Goal: Obtain resource: Download file/media

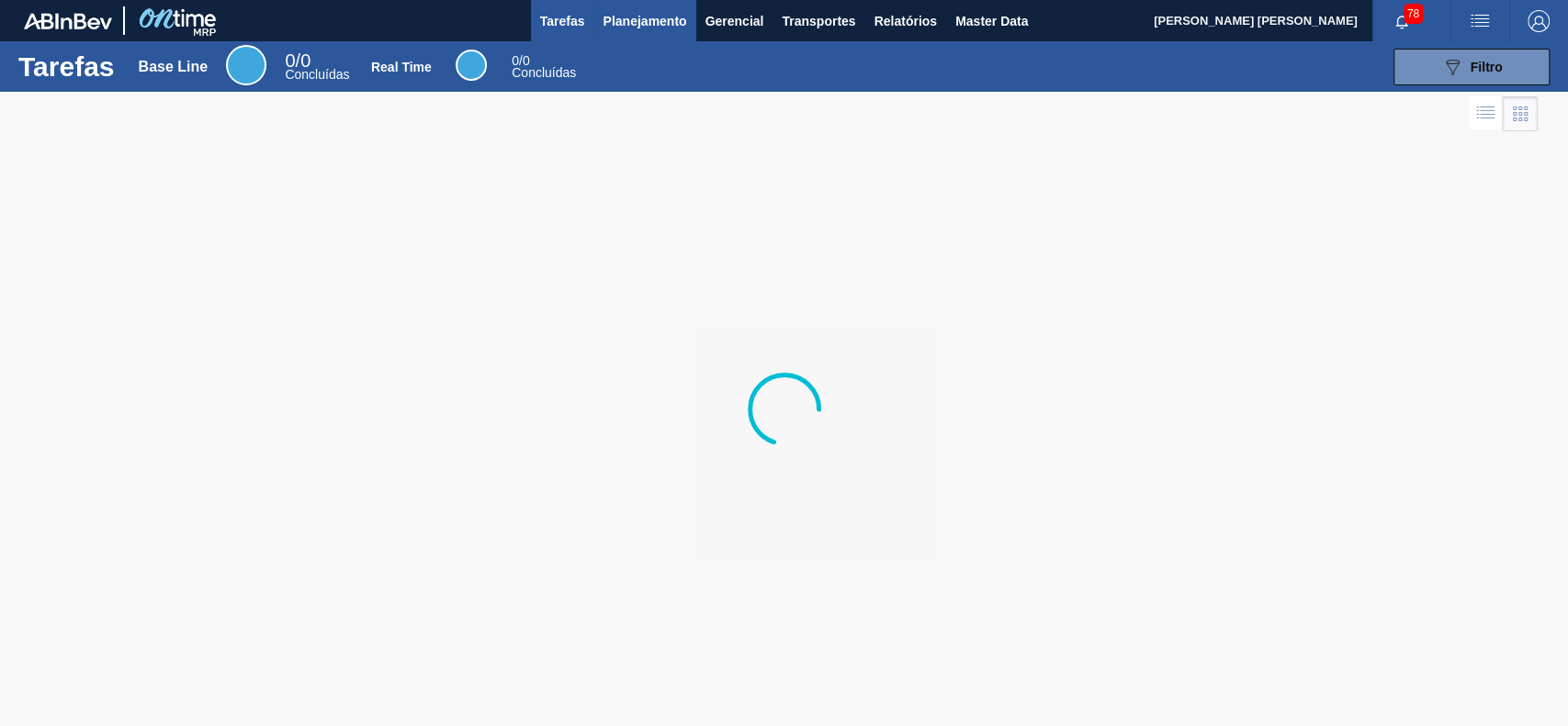
click at [666, 37] on button "Planejamento" at bounding box center [644, 20] width 102 height 41
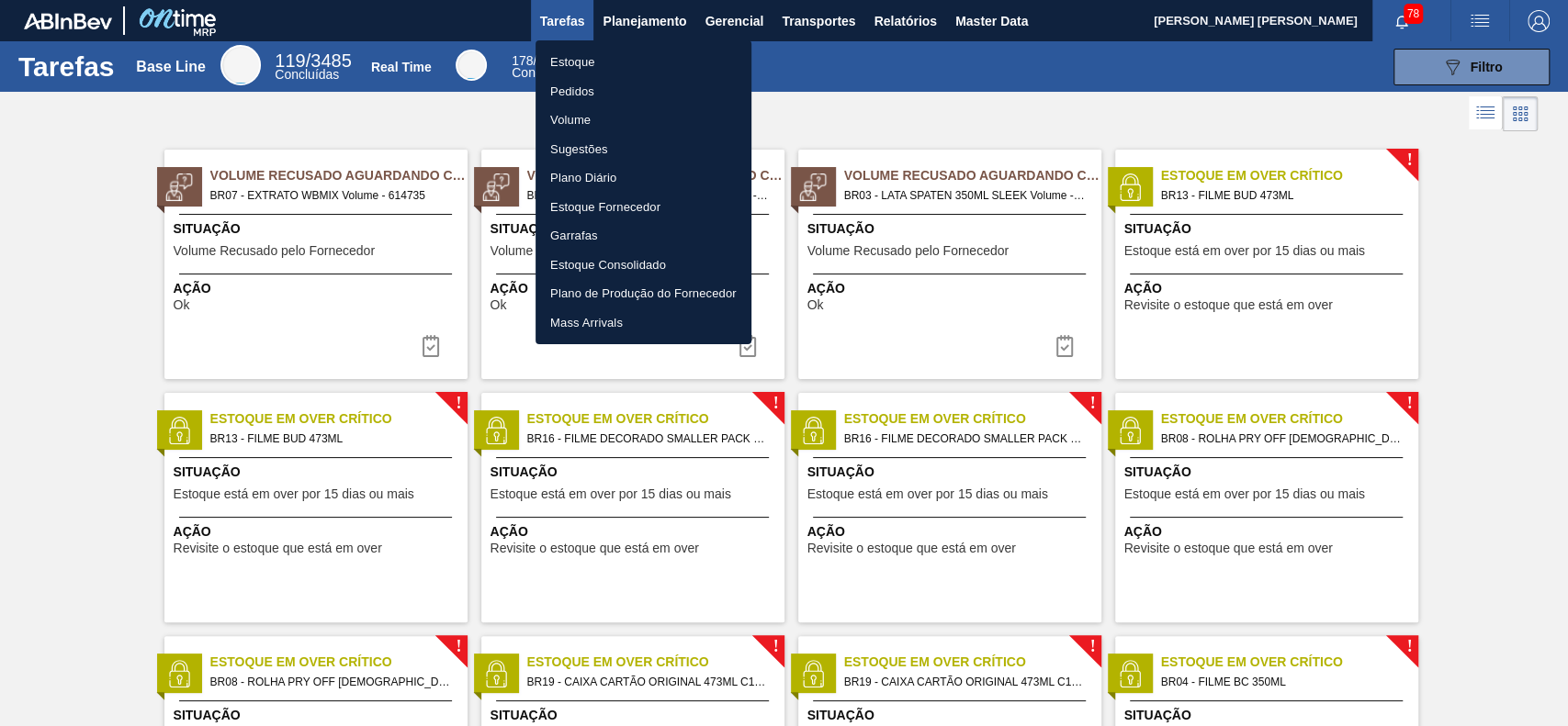
click at [916, 20] on div at bounding box center [784, 363] width 1568 height 726
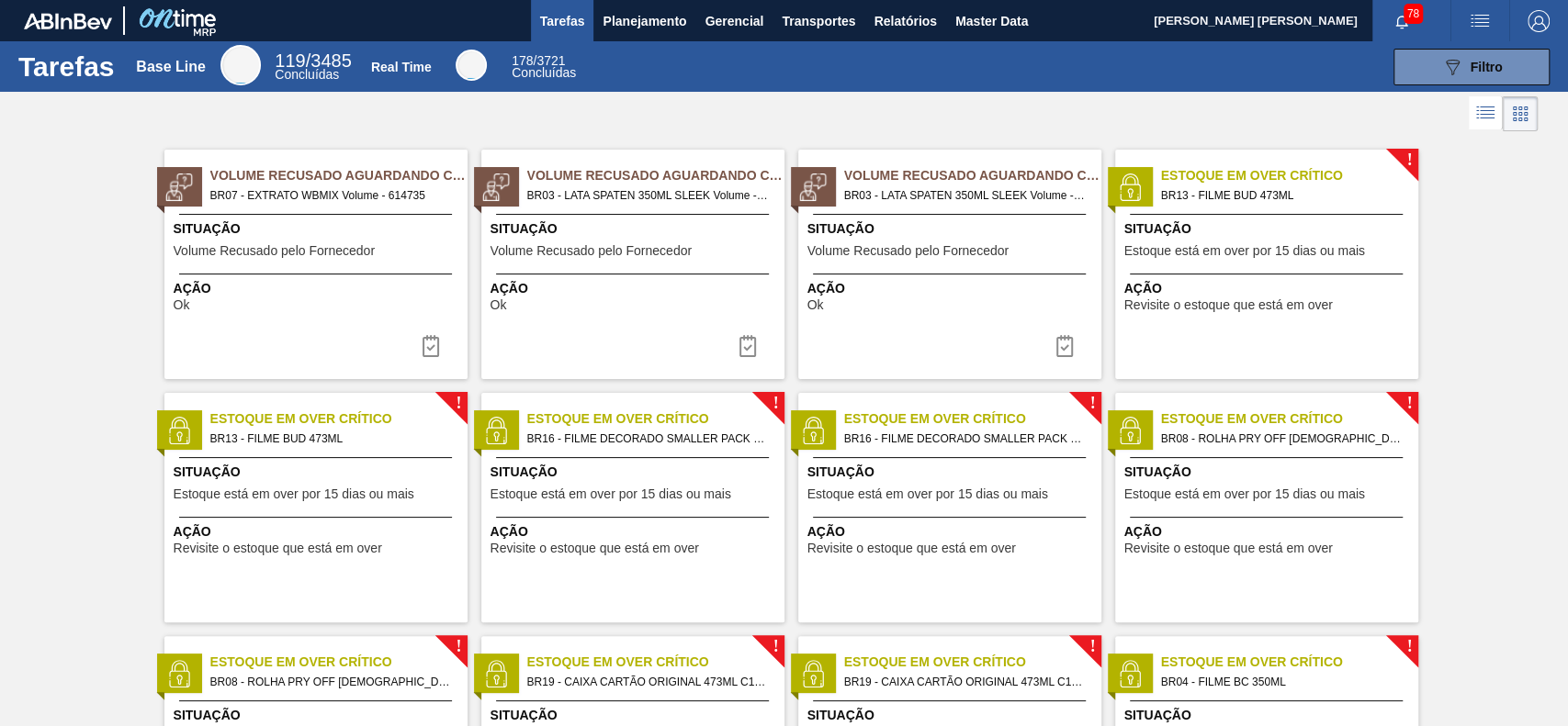
click at [917, 20] on div "Estoque Pedidos Volume Sugestões Plano Diário Estoque Fornecedor Garrafas Estoq…" at bounding box center [784, 363] width 1568 height 726
click at [903, 28] on span "Relatórios" at bounding box center [905, 21] width 63 height 22
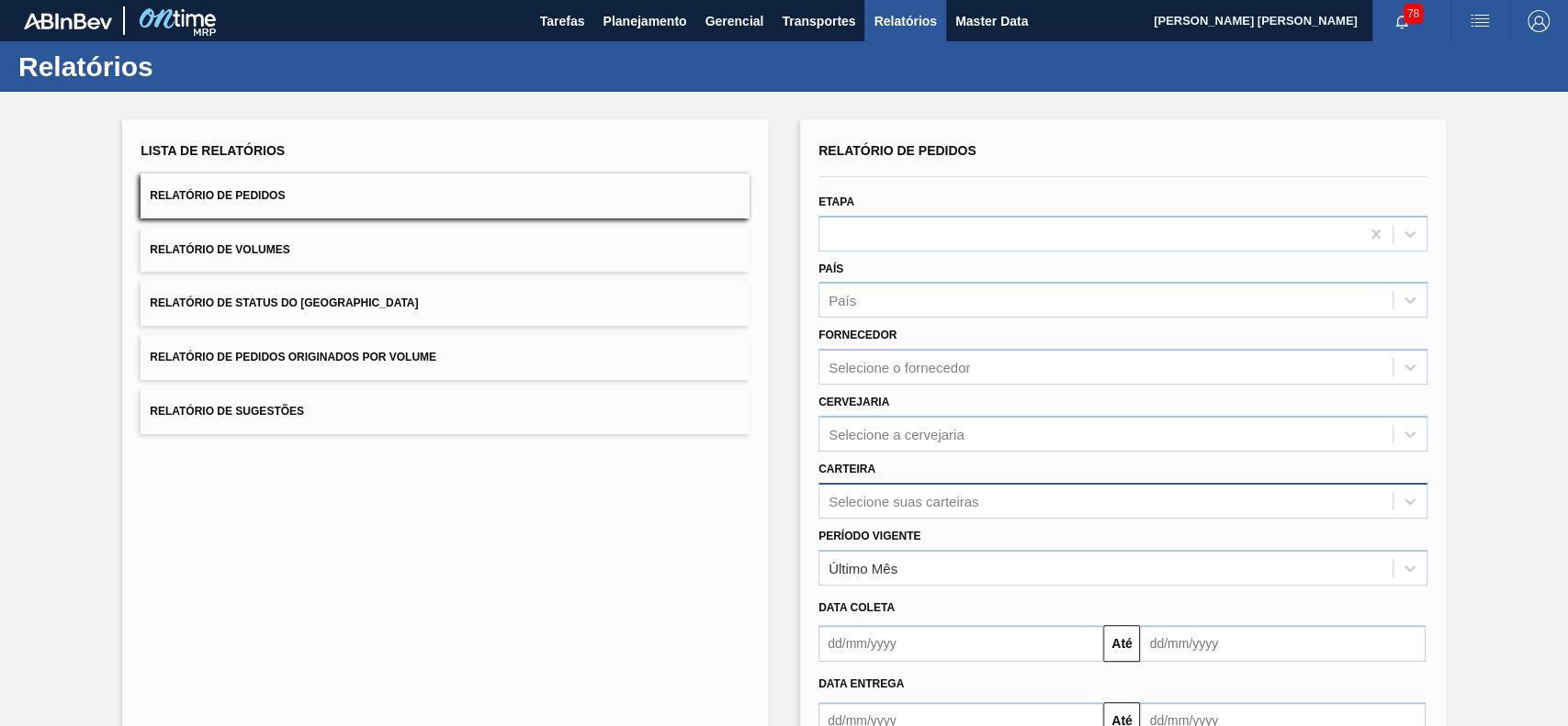
click at [964, 501] on div "Selecione suas carteiras" at bounding box center [1122, 501] width 608 height 36
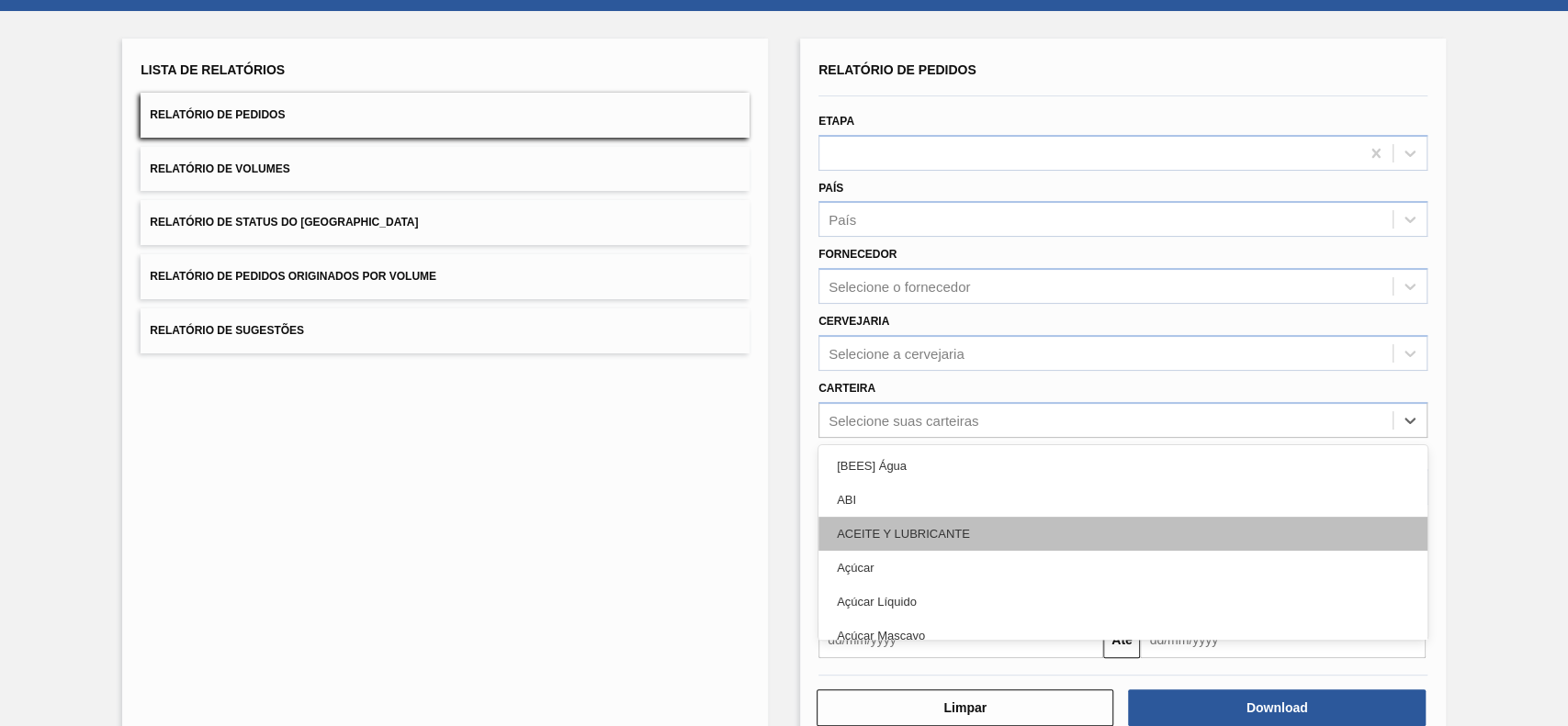
scroll to position [81, 0]
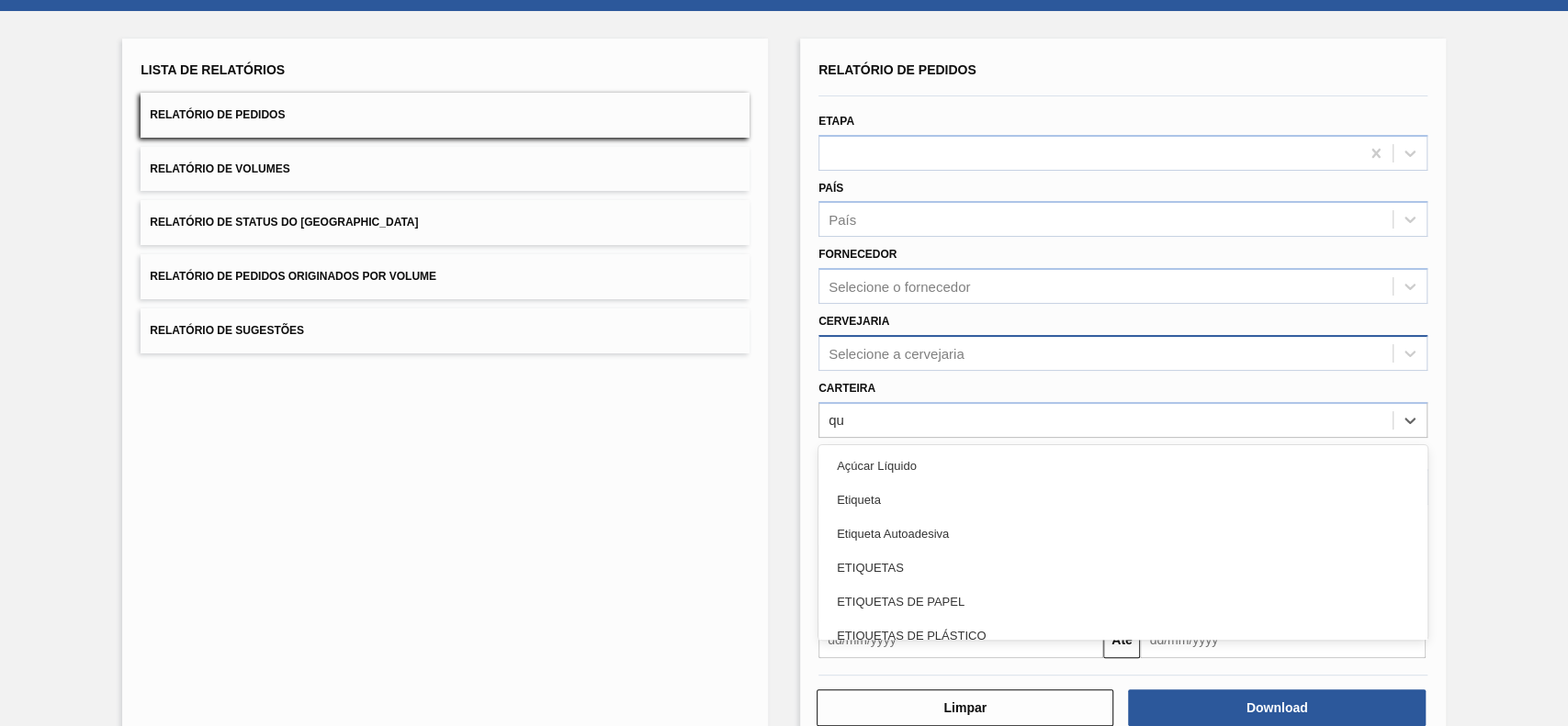
type input "q"
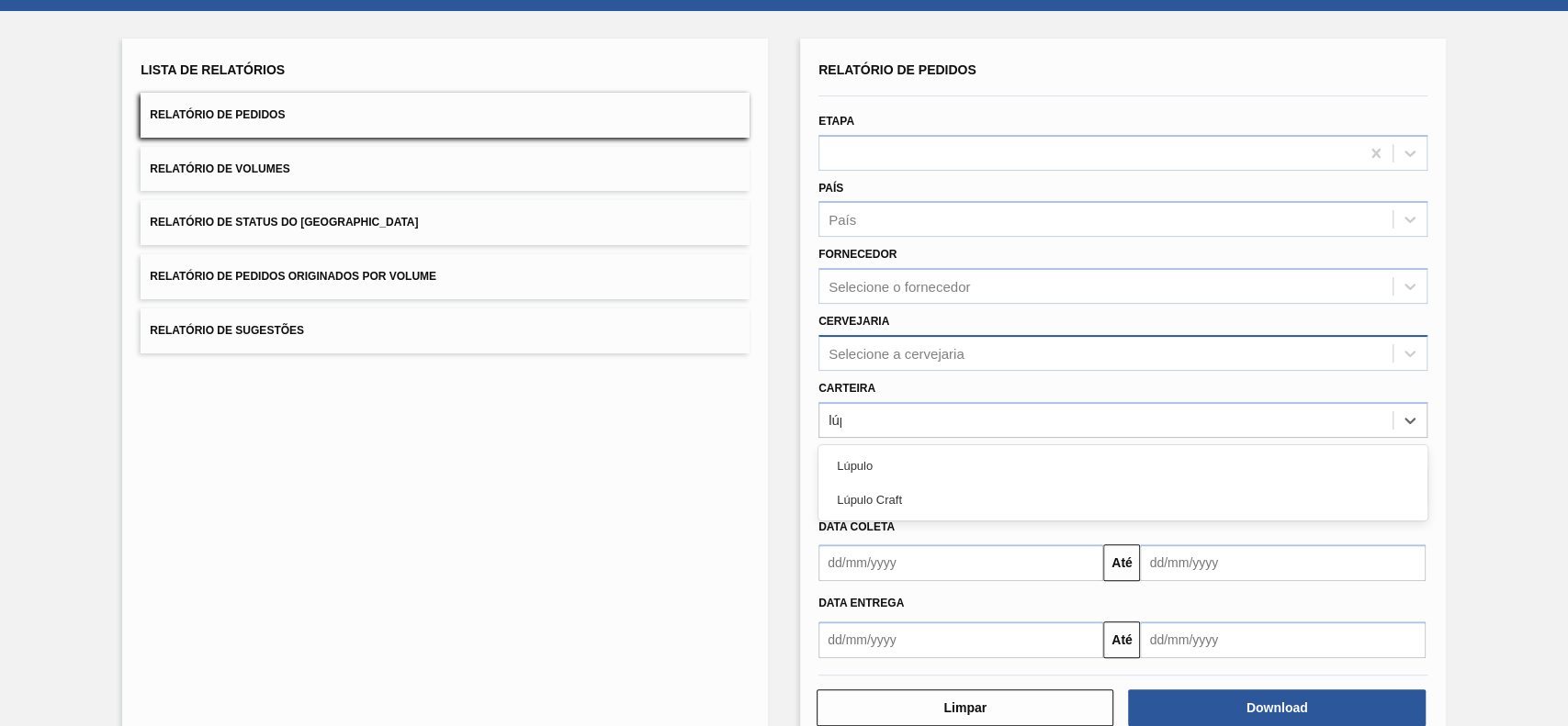
type input "lúpu"
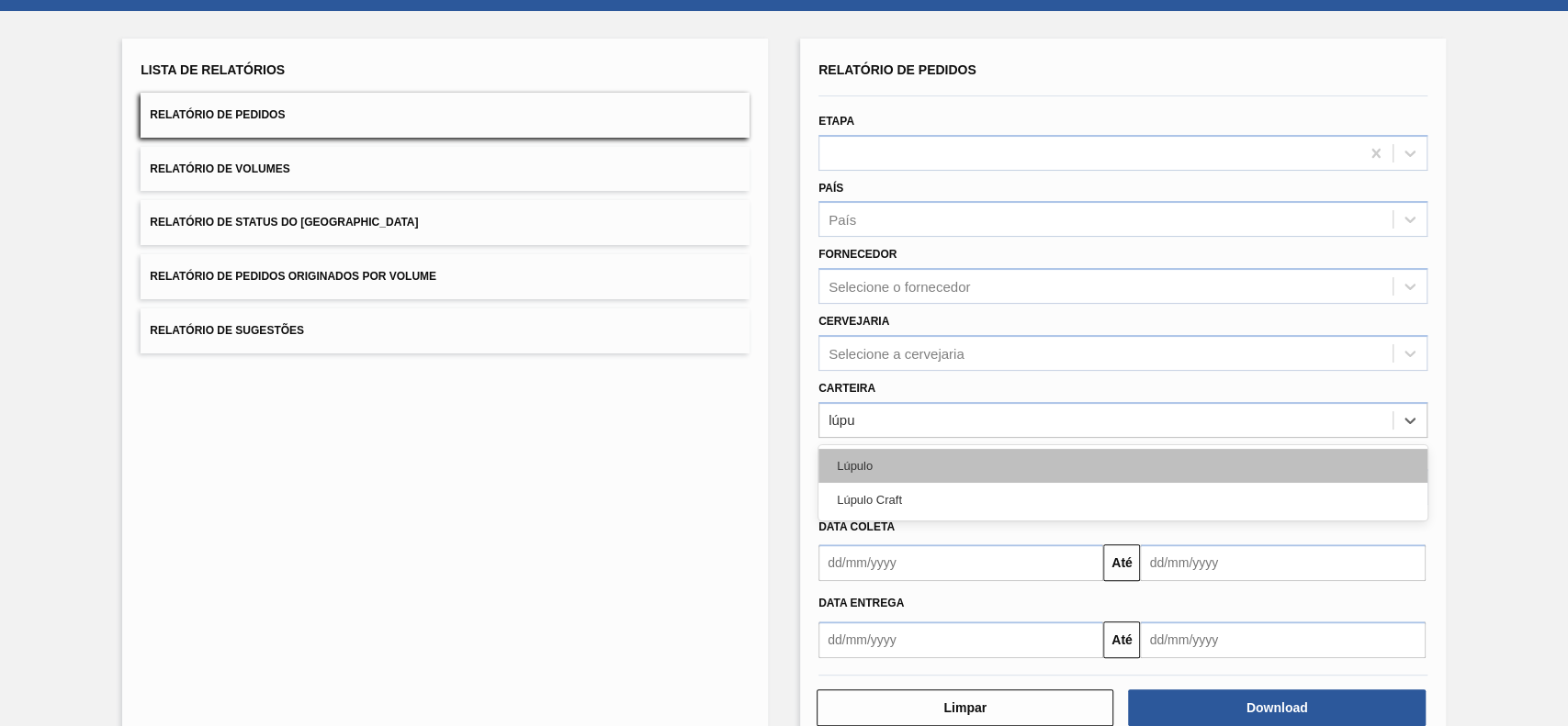
click at [957, 456] on div "Lúpulo" at bounding box center [1122, 466] width 608 height 34
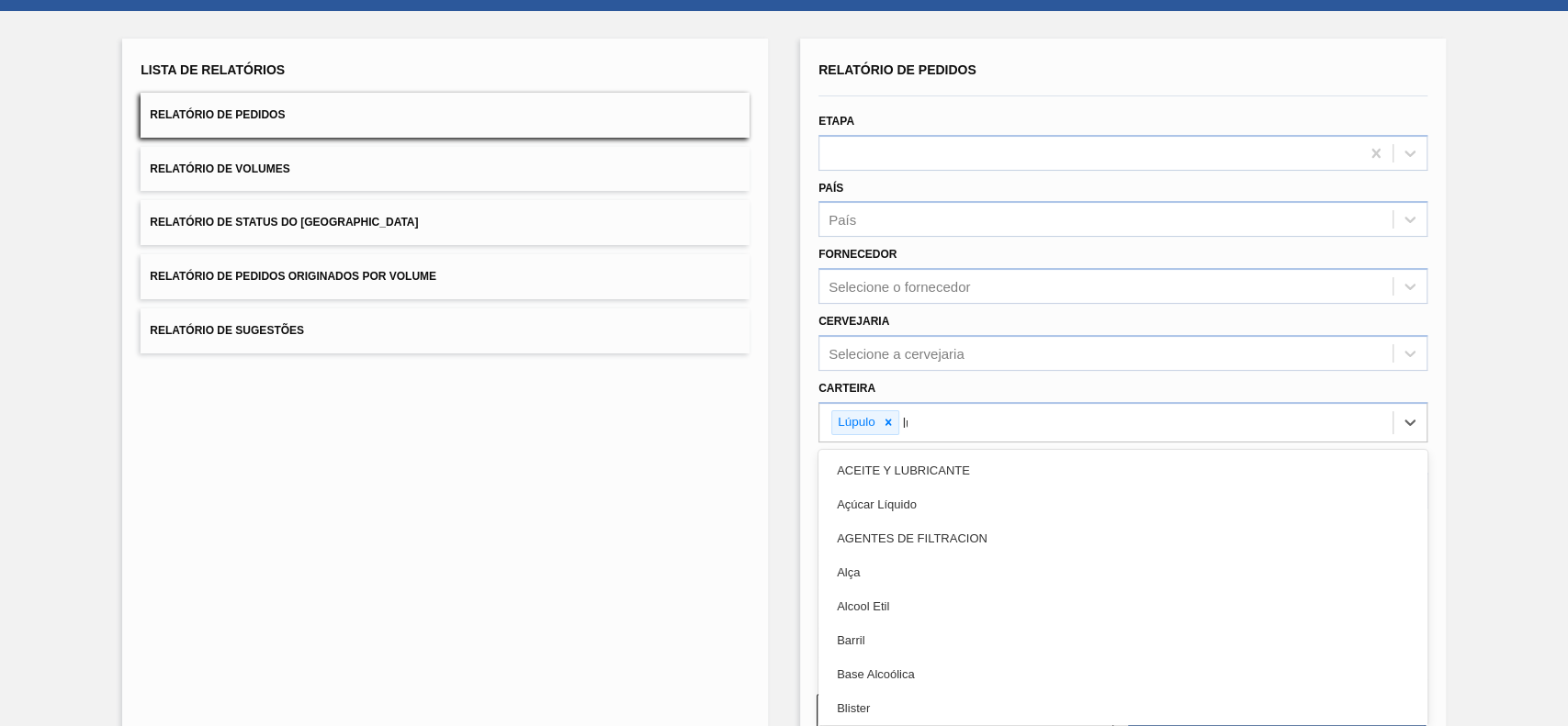
type input "lúpu"
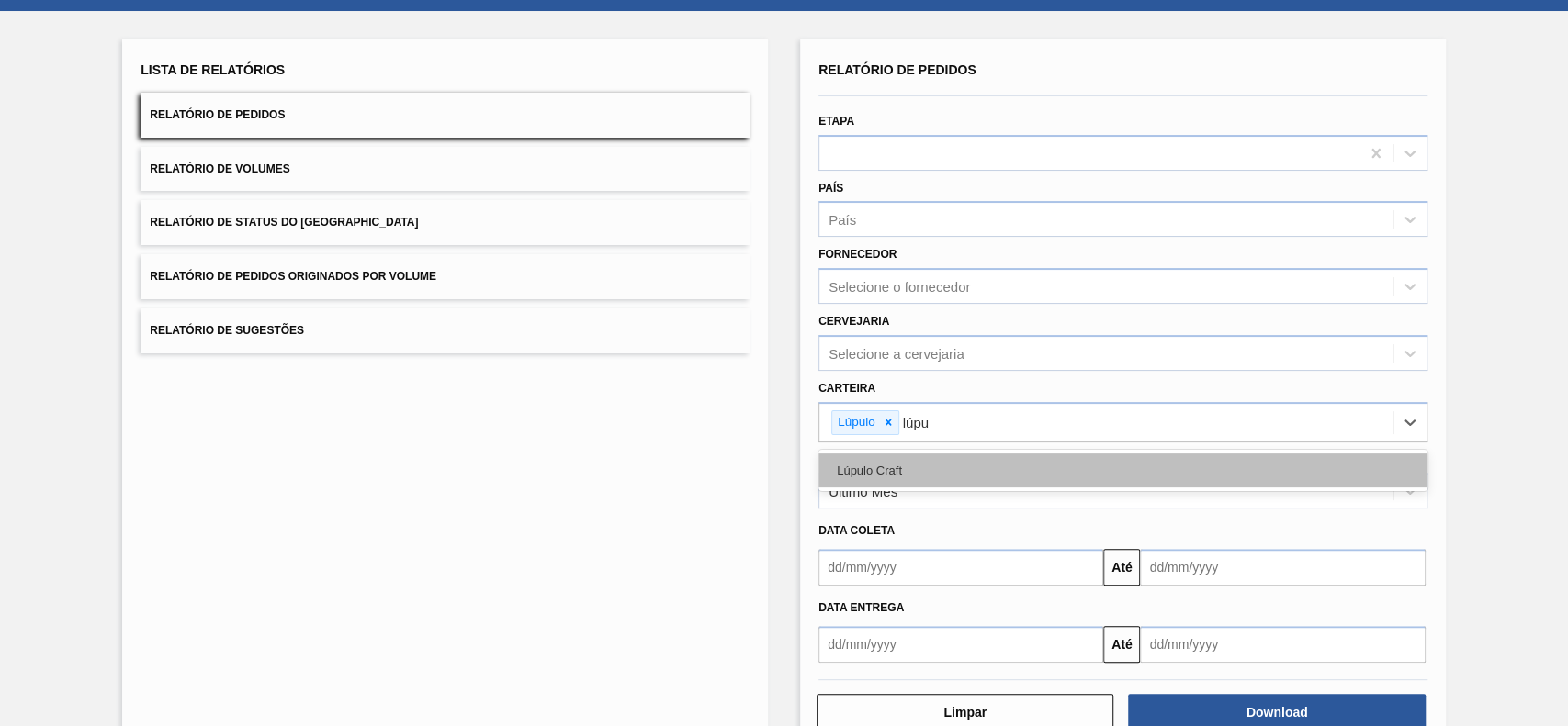
click at [946, 470] on div "Lúpulo Craft" at bounding box center [1122, 471] width 608 height 34
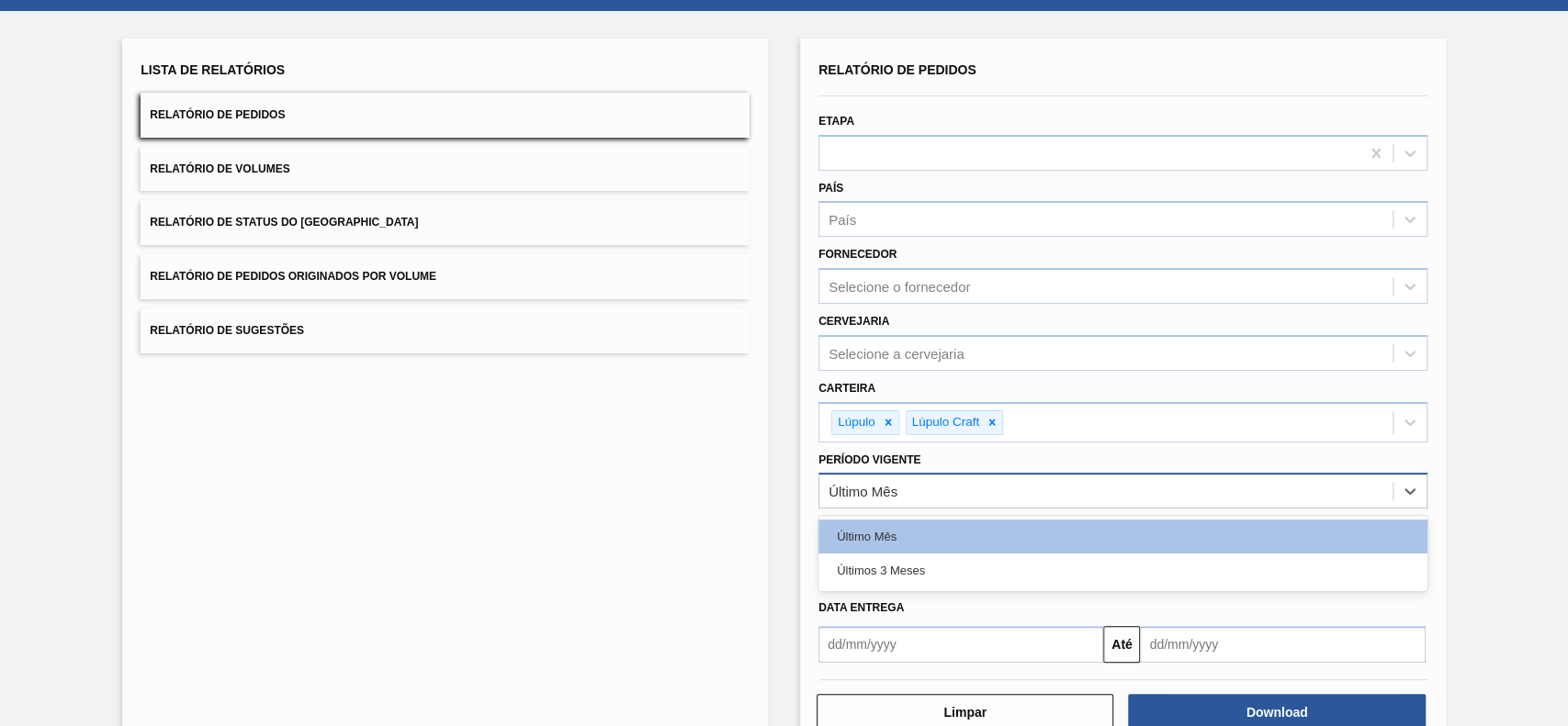
click at [926, 493] on div "Último Mês" at bounding box center [1105, 492] width 574 height 27
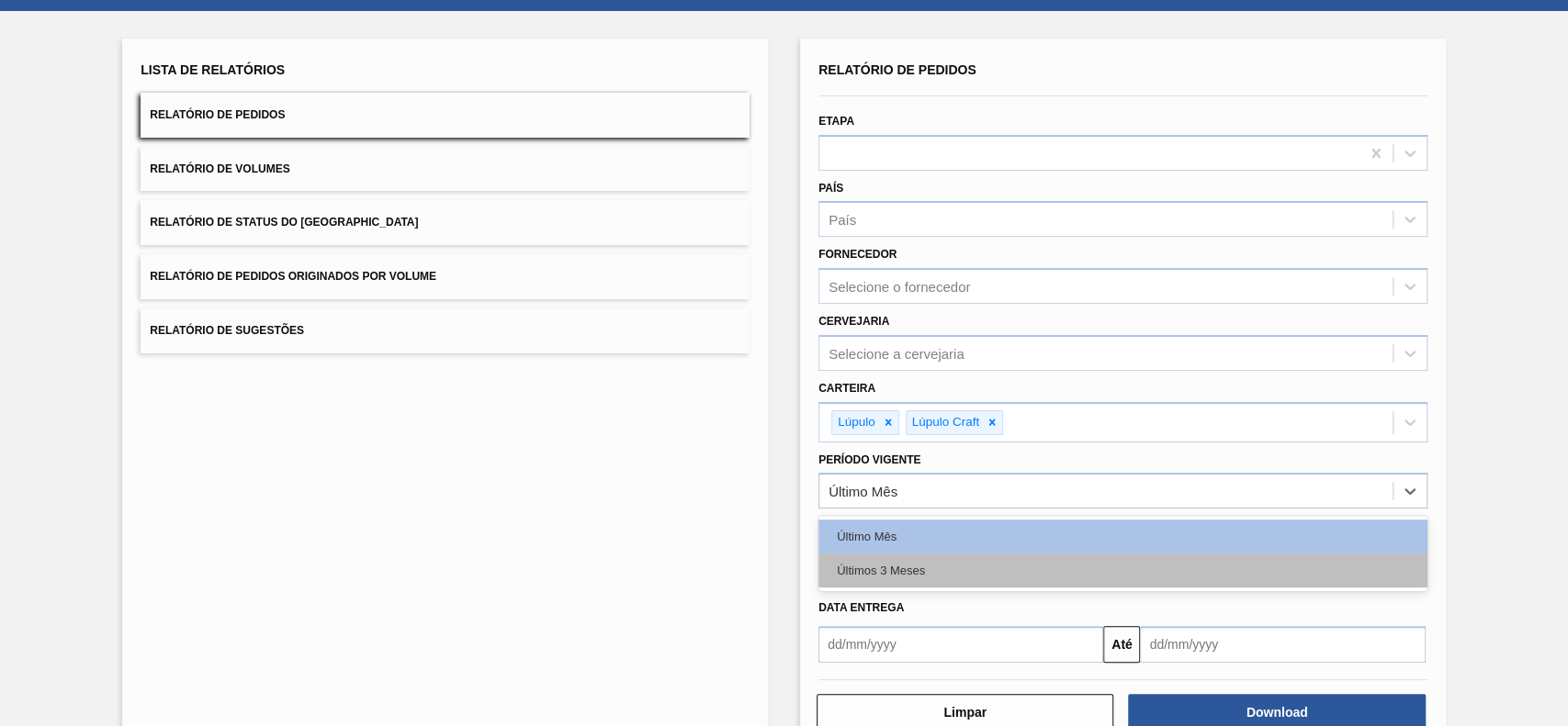
click at [893, 577] on div "Últimos 3 Meses" at bounding box center [1122, 570] width 608 height 34
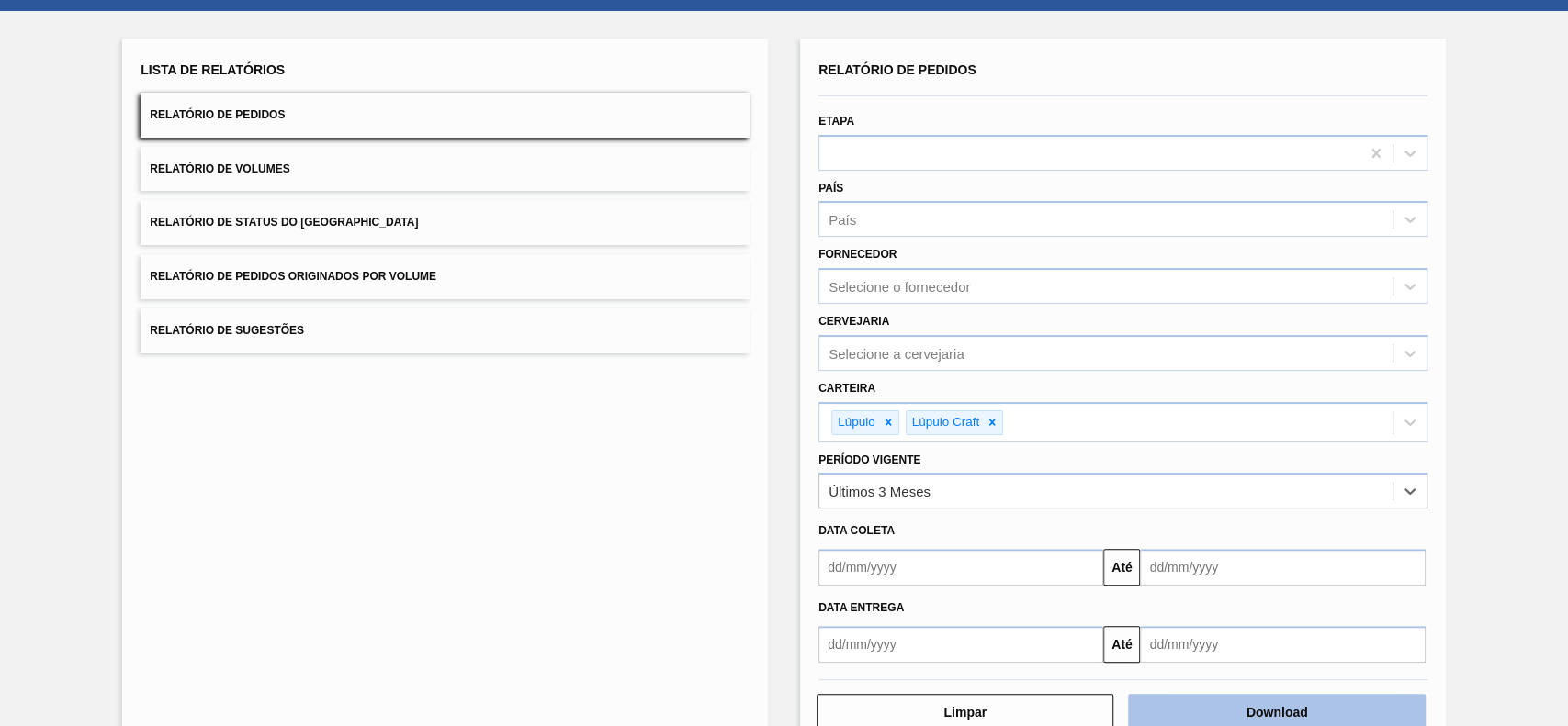
click at [1234, 694] on button "Download" at bounding box center [1276, 712] width 296 height 37
click at [397, 224] on button "Relatório de Status do [GEOGRAPHIC_DATA]" at bounding box center [445, 222] width 608 height 45
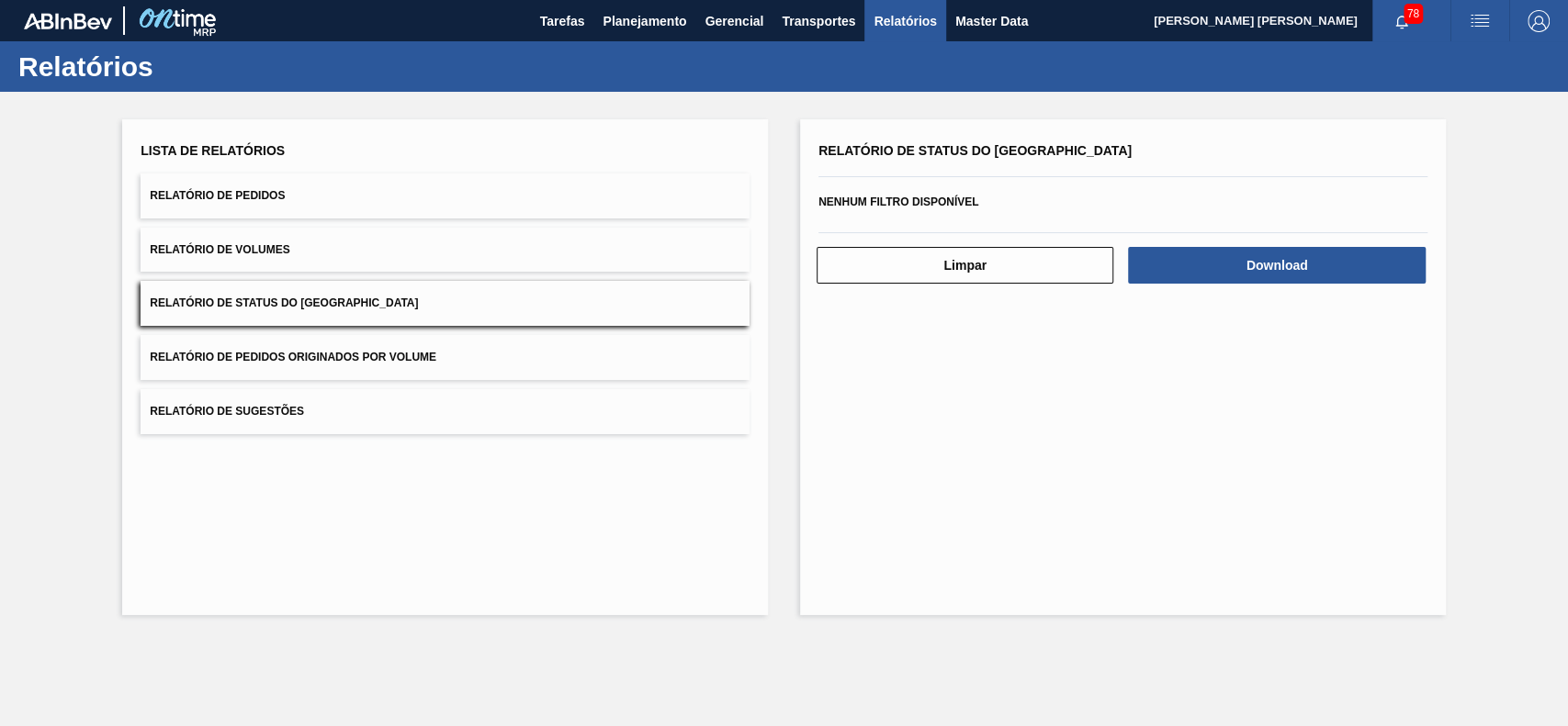
click at [1221, 241] on div "Limpar Download" at bounding box center [1122, 262] width 623 height 45
click at [1226, 245] on div "Download" at bounding box center [1278, 265] width 311 height 41
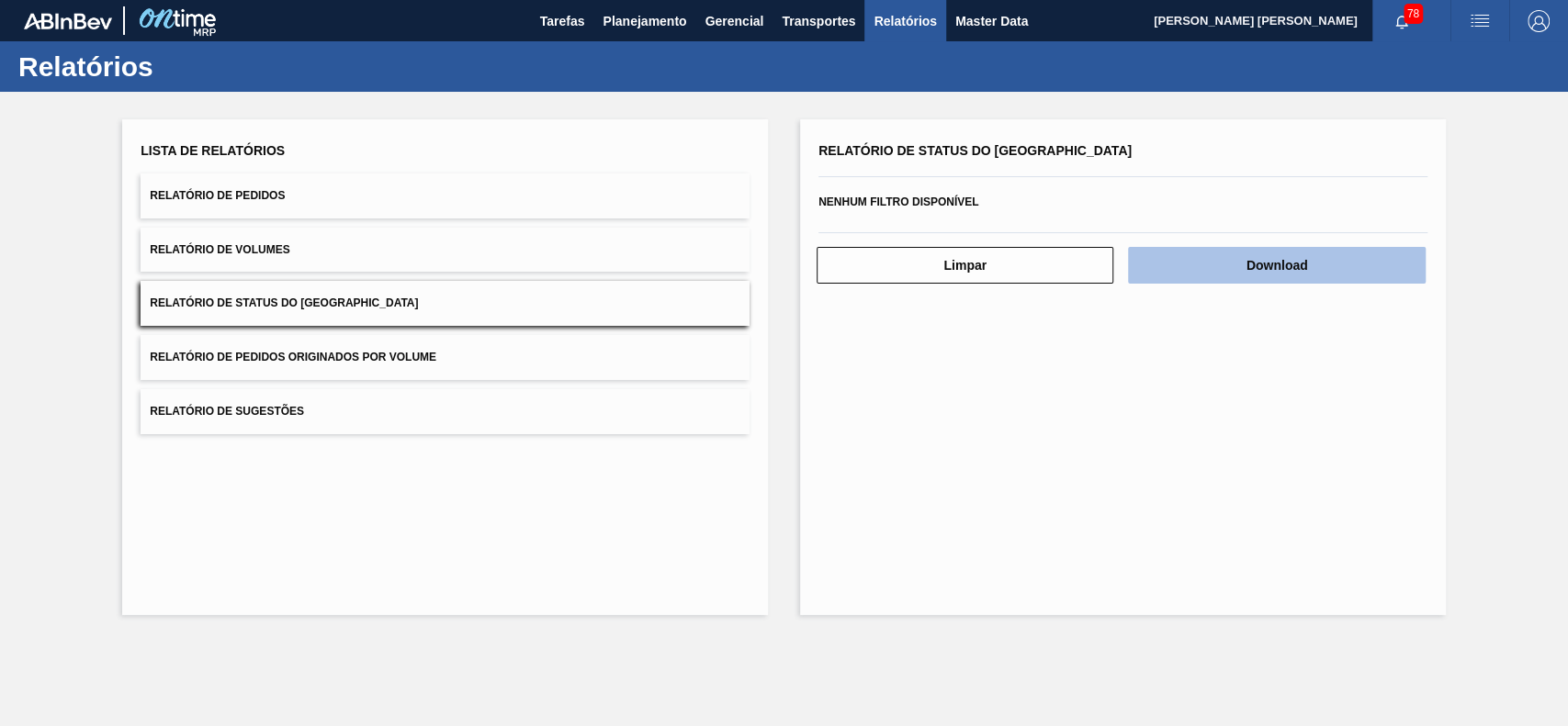
click at [1227, 261] on button "Download" at bounding box center [1276, 265] width 296 height 37
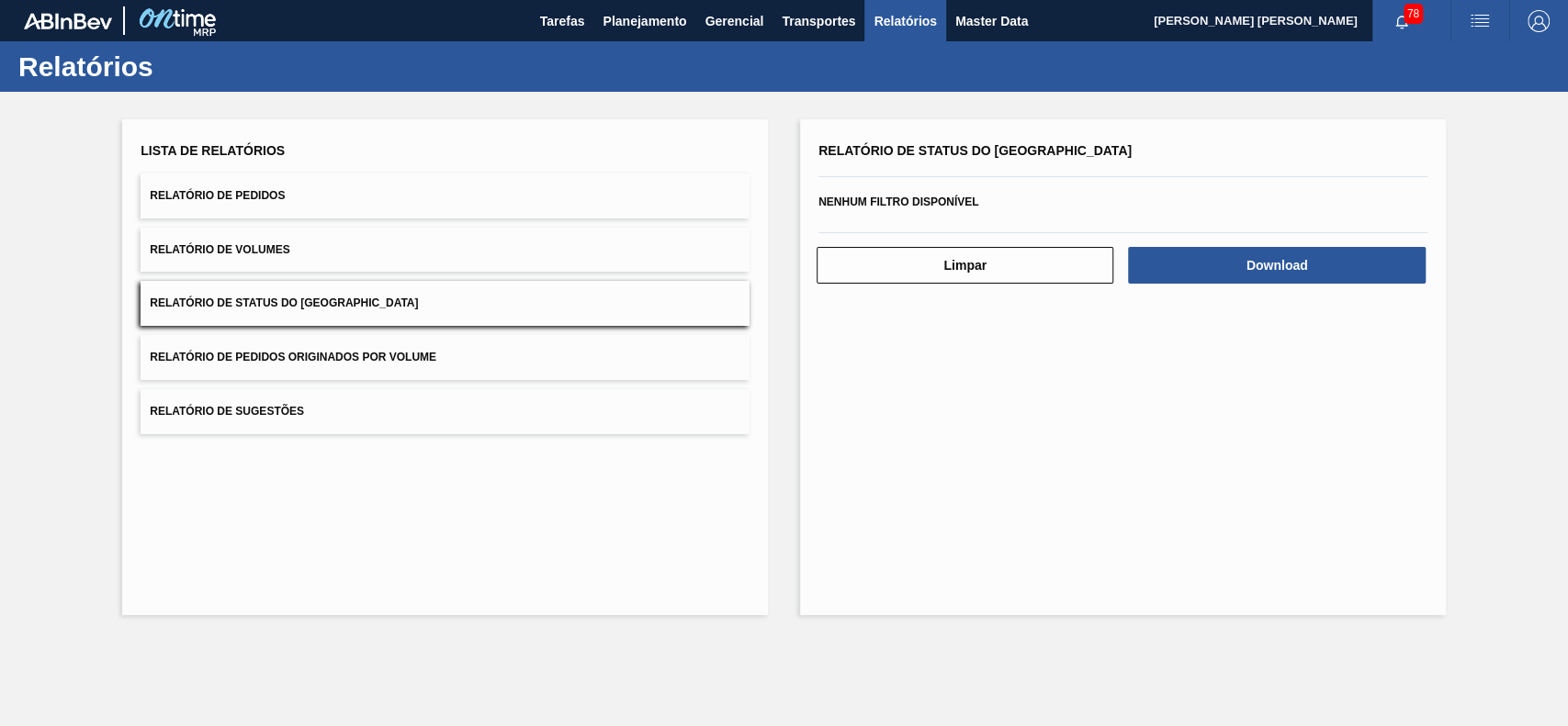
click at [1037, 425] on div "Relatório de Status do Estoque Nenhum filtro disponível Limpar Download" at bounding box center [1122, 367] width 645 height 496
click at [1175, 430] on div "Relatório de Status do Estoque Nenhum filtro disponível Limpar Download" at bounding box center [1122, 367] width 645 height 496
